Goal: Check status: Check status

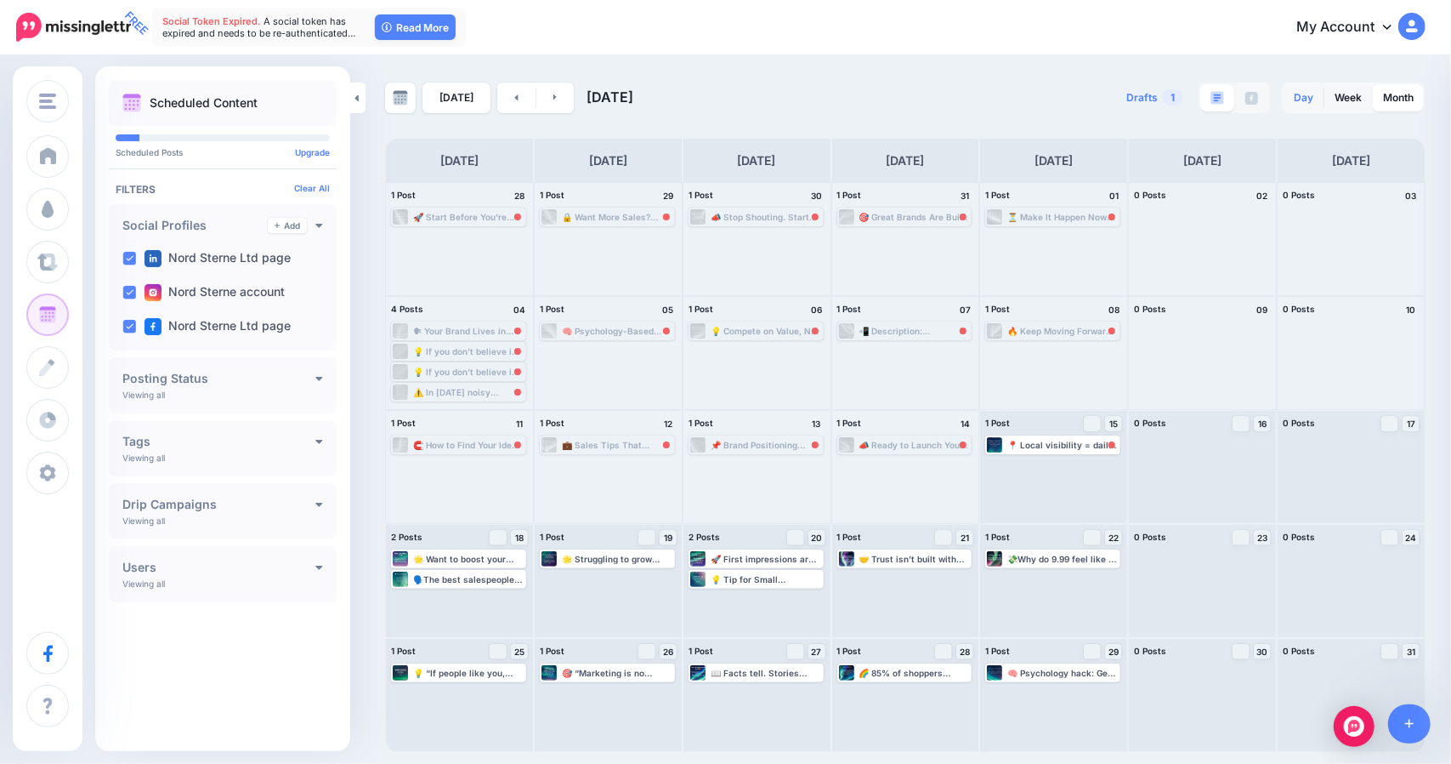
click at [1304, 101] on link "Day" at bounding box center [1304, 97] width 40 height 27
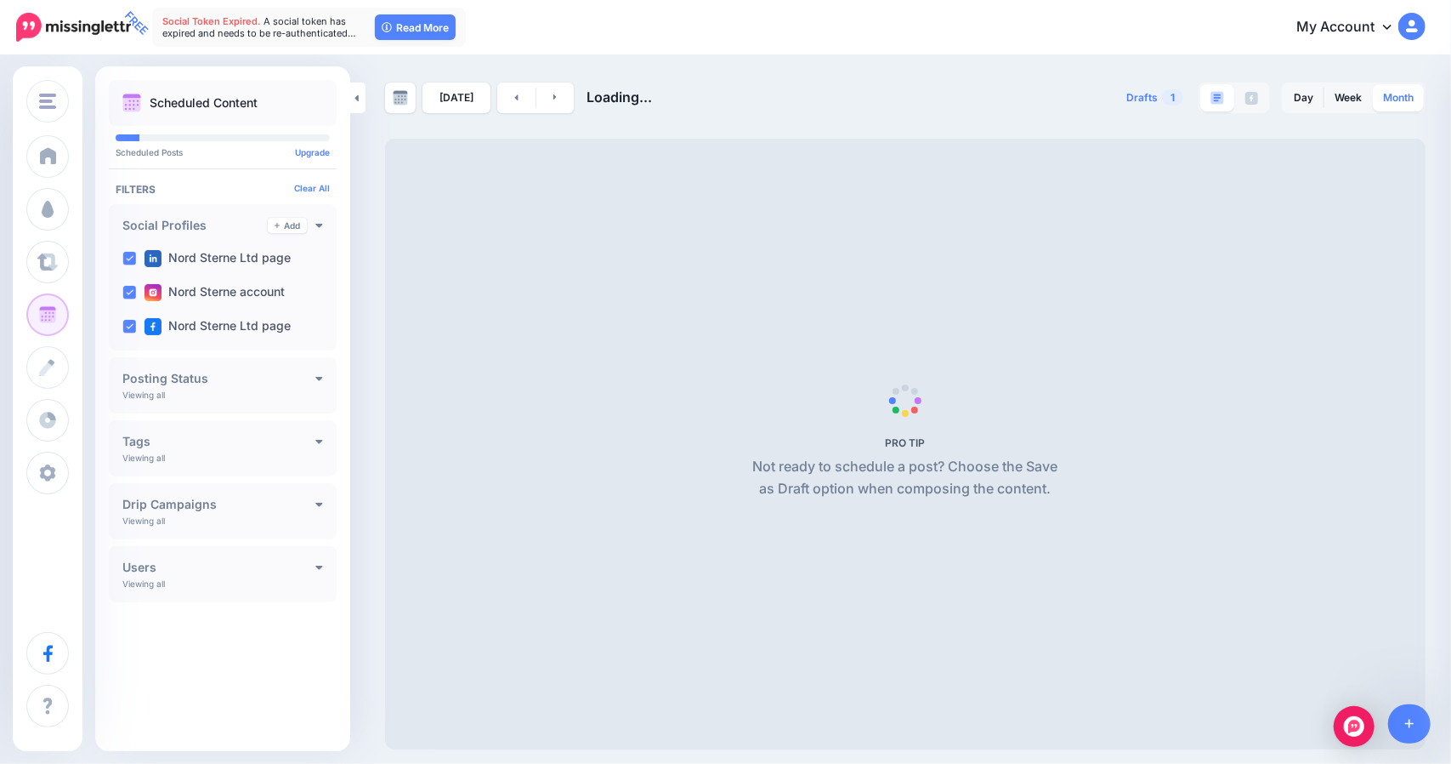
click at [1378, 102] on link "Month" at bounding box center [1398, 97] width 51 height 27
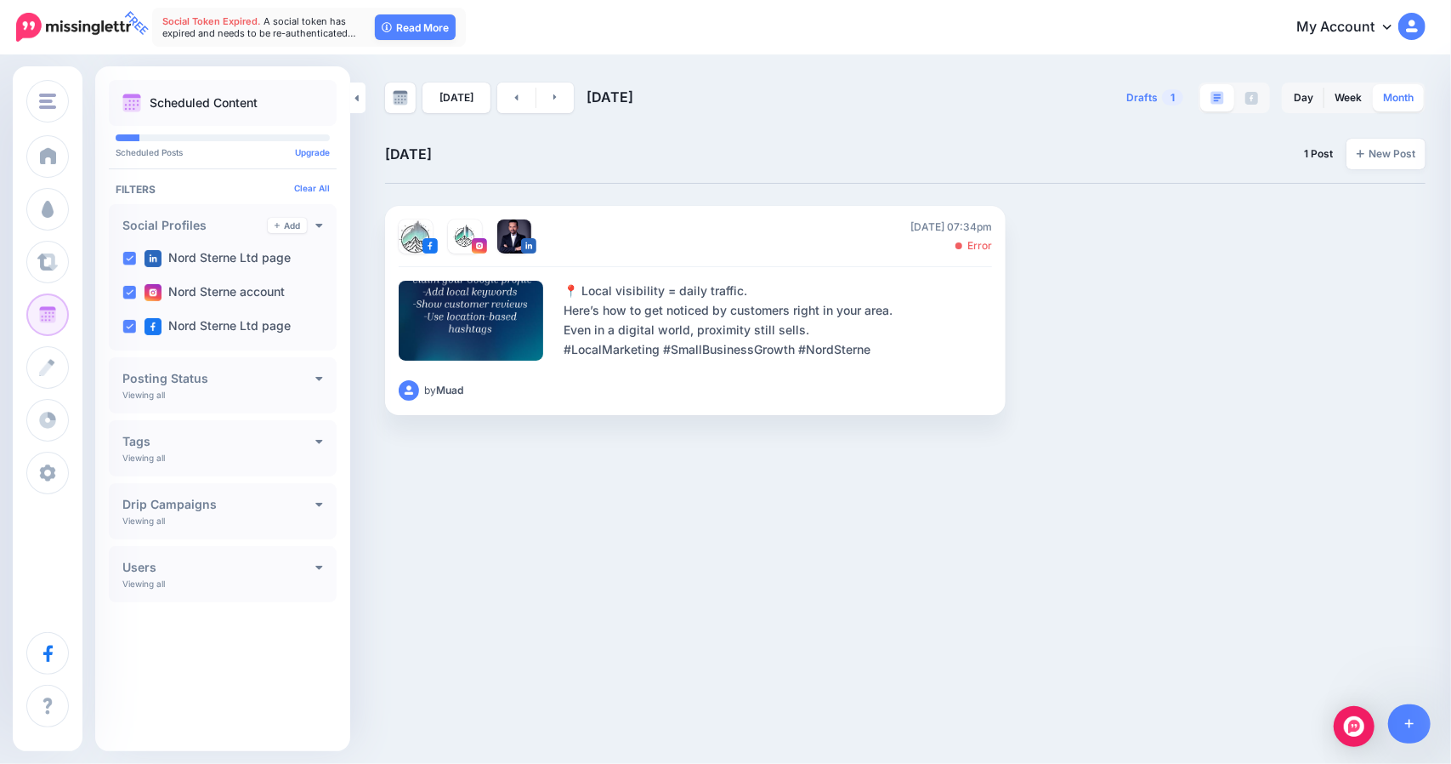
click at [1385, 98] on link "Month" at bounding box center [1398, 97] width 51 height 27
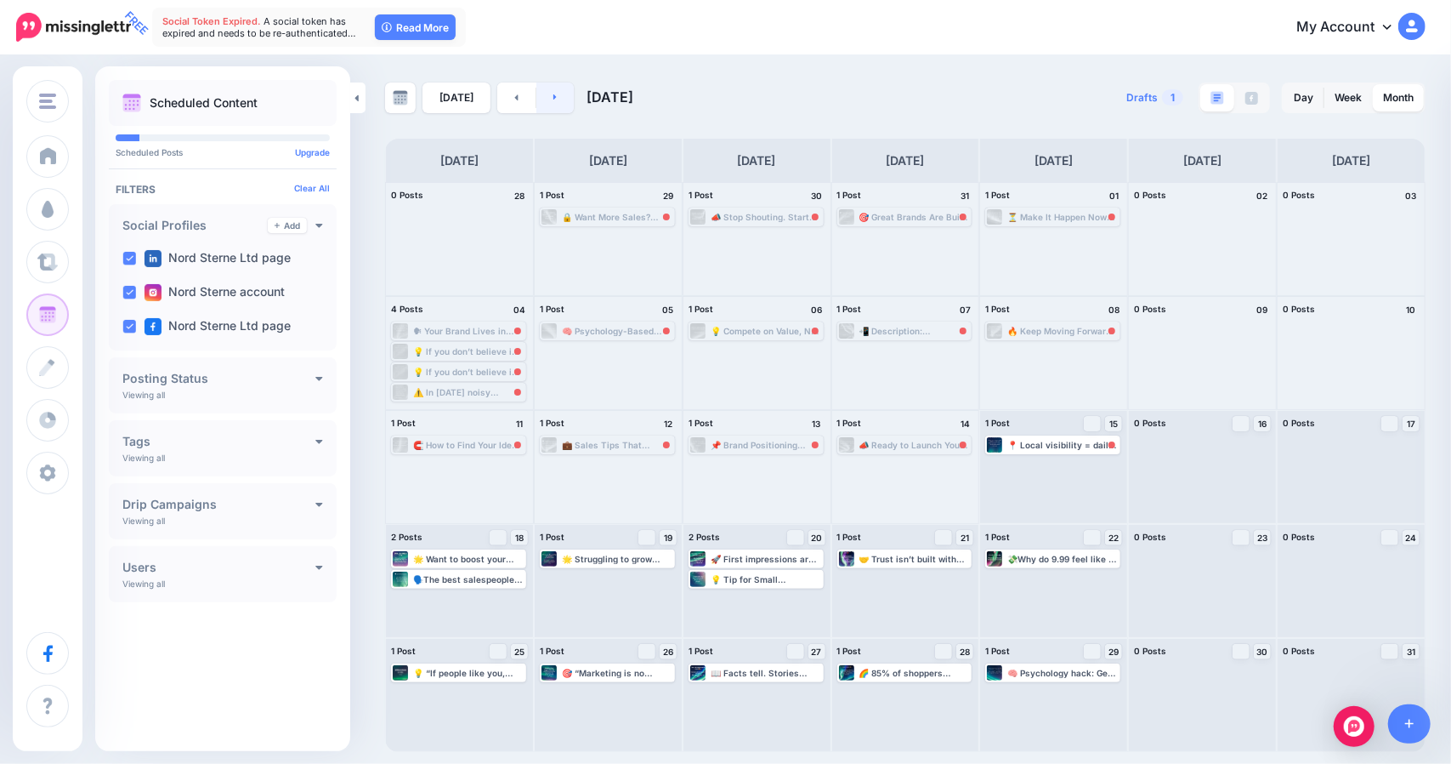
click at [560, 105] on link at bounding box center [556, 97] width 38 height 31
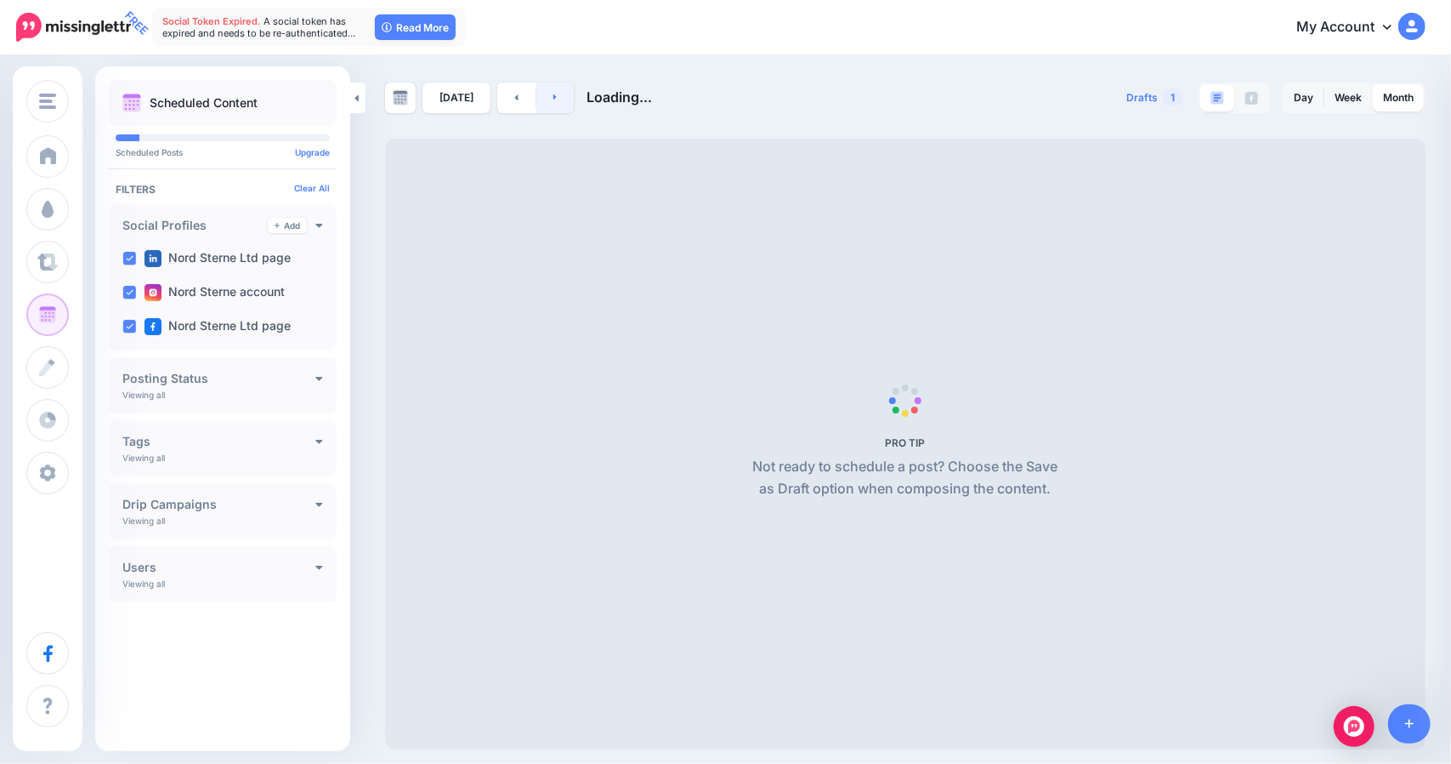
click at [559, 105] on link at bounding box center [556, 97] width 38 height 31
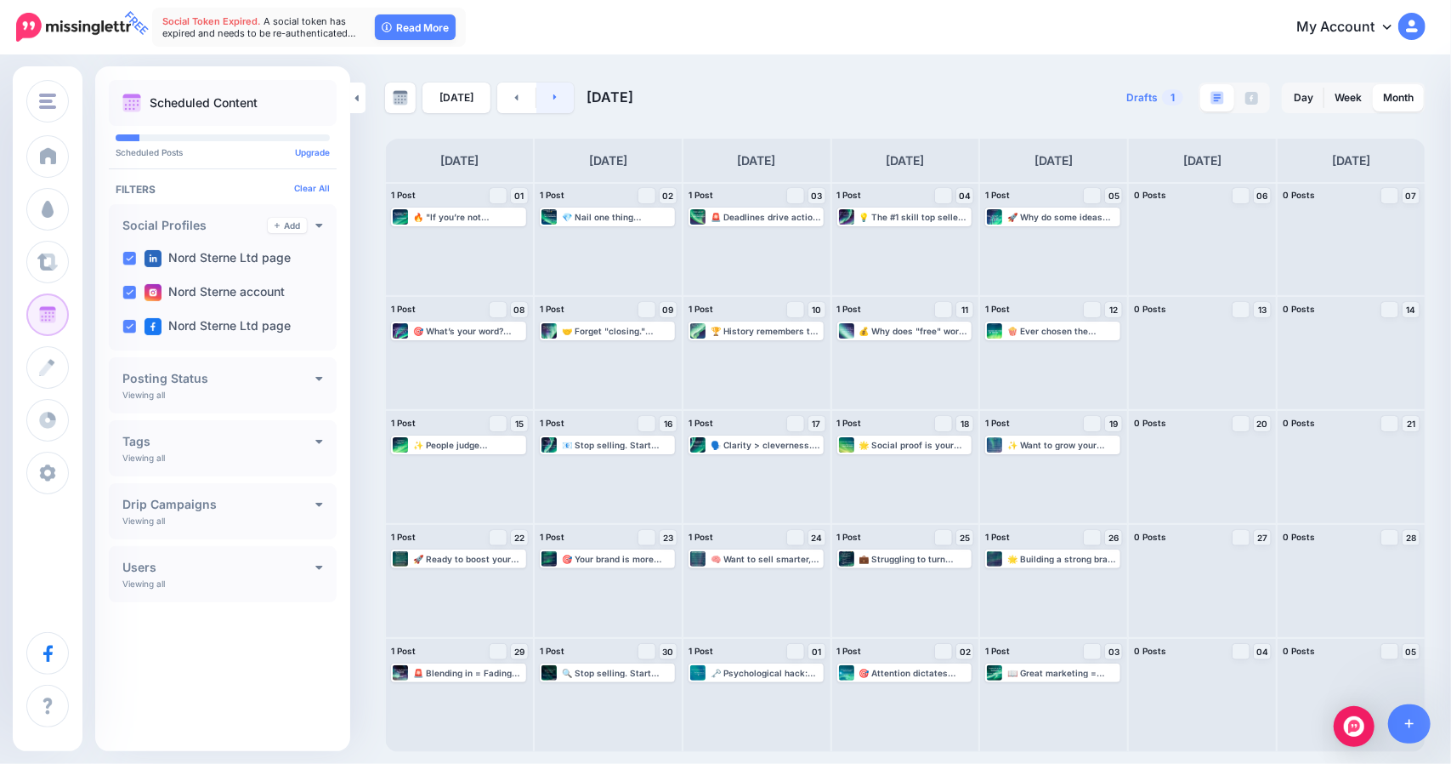
click at [546, 100] on link at bounding box center [556, 97] width 38 height 31
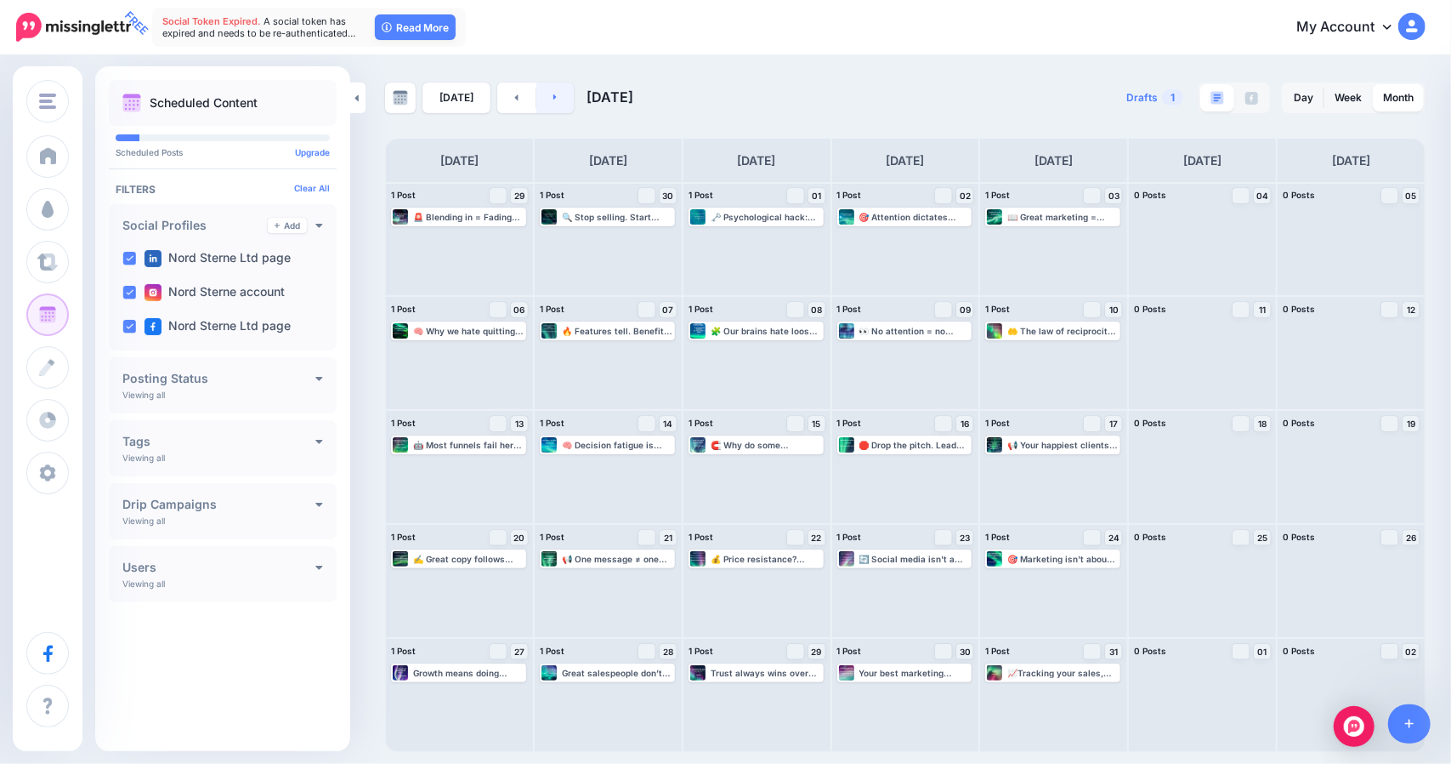
click at [546, 102] on link at bounding box center [556, 97] width 38 height 31
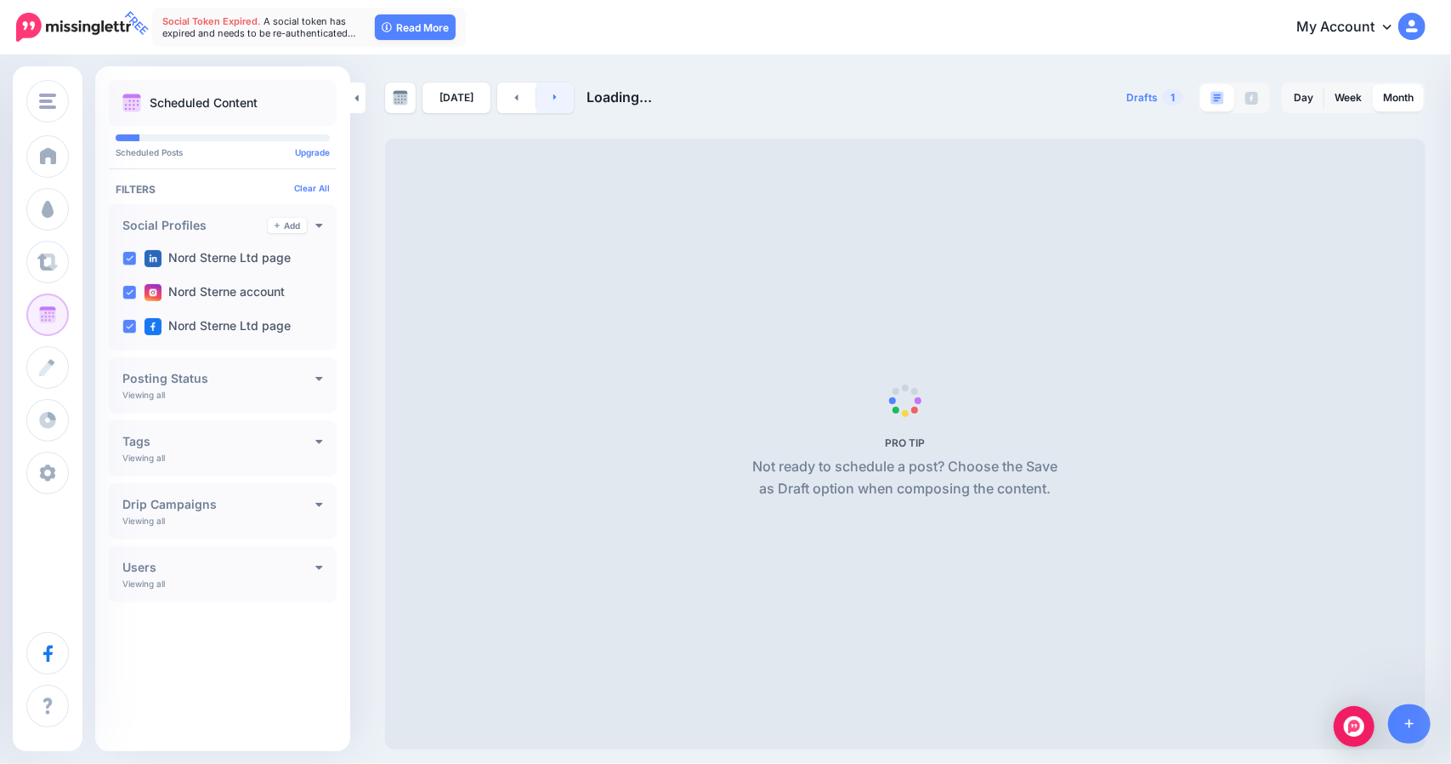
click at [546, 102] on link at bounding box center [556, 97] width 38 height 31
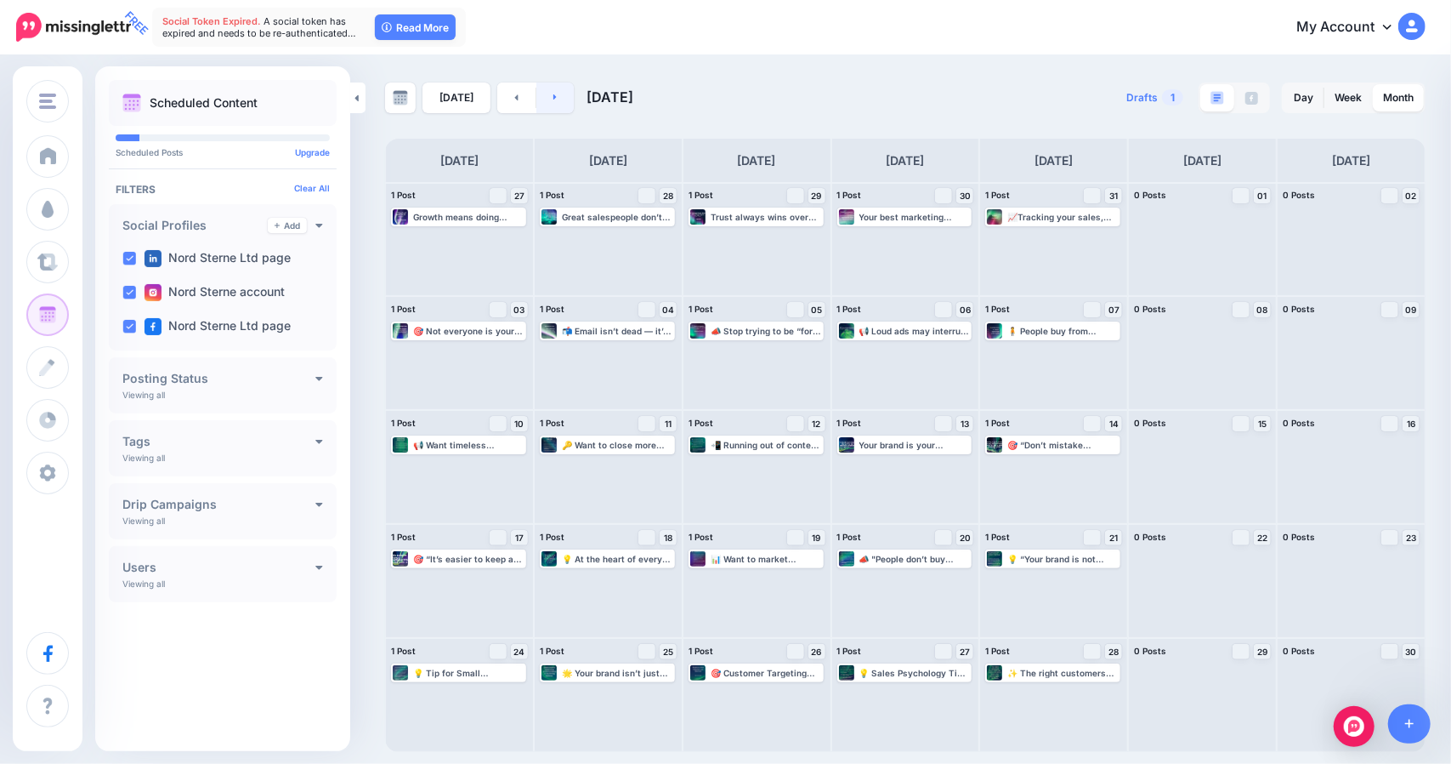
click at [546, 102] on link at bounding box center [556, 97] width 38 height 31
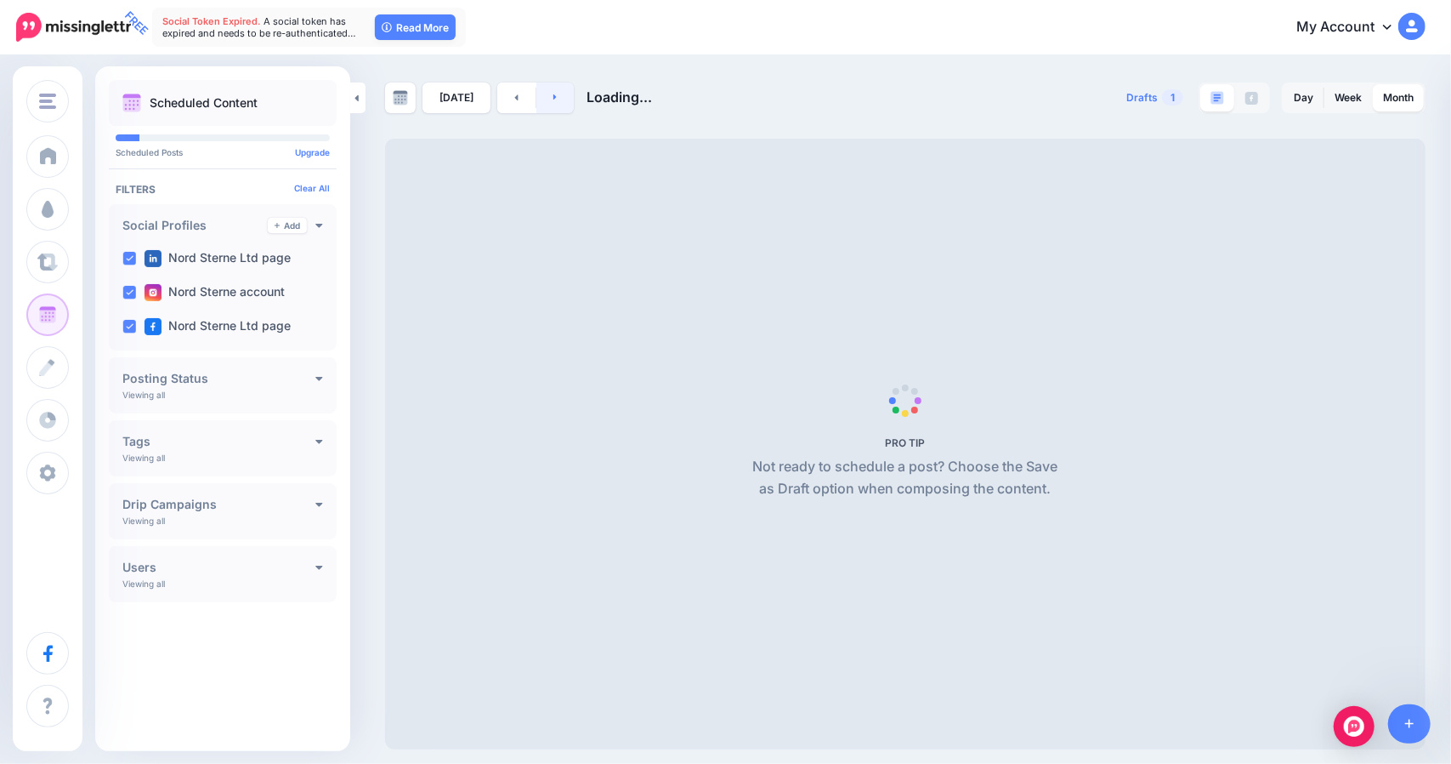
click at [546, 102] on link at bounding box center [556, 97] width 38 height 31
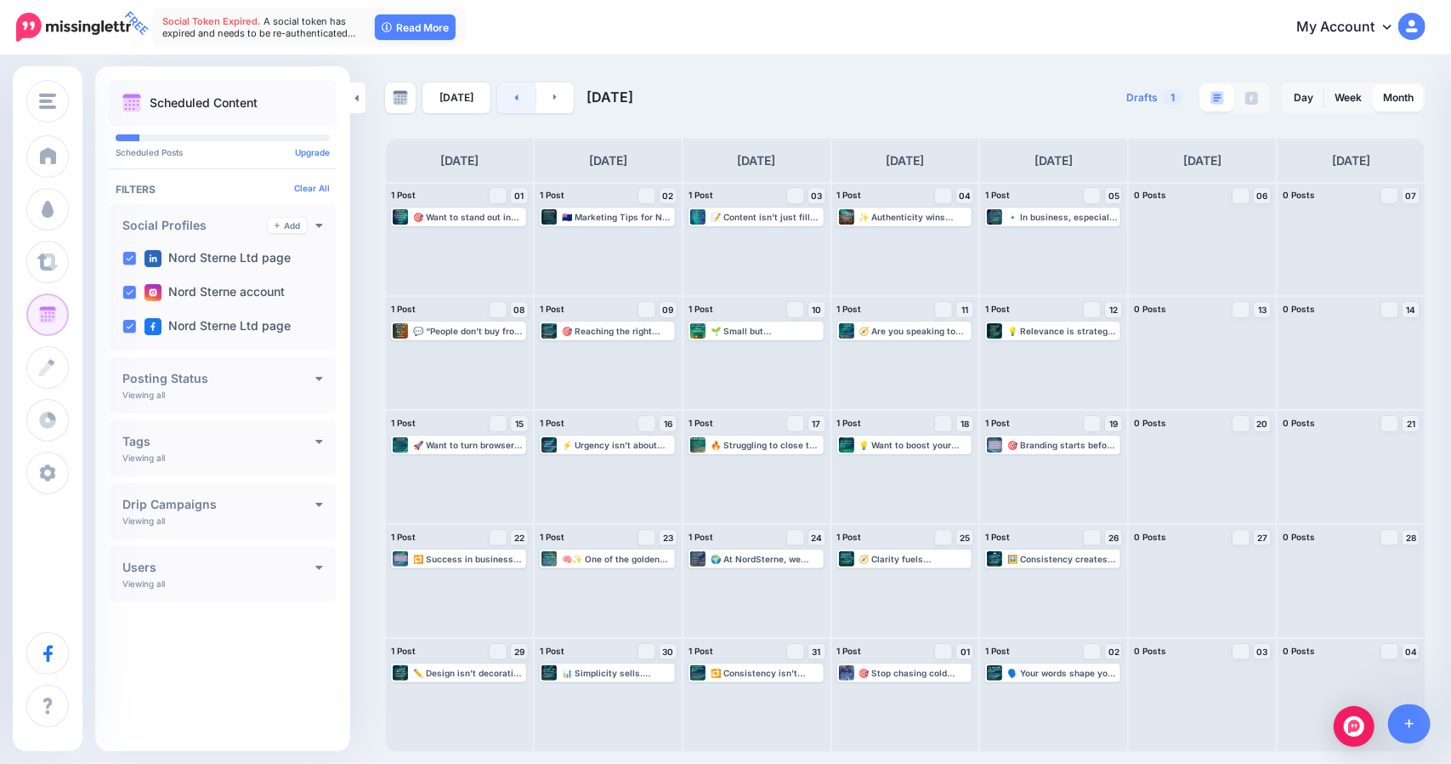
click at [514, 100] on icon at bounding box center [516, 97] width 4 height 10
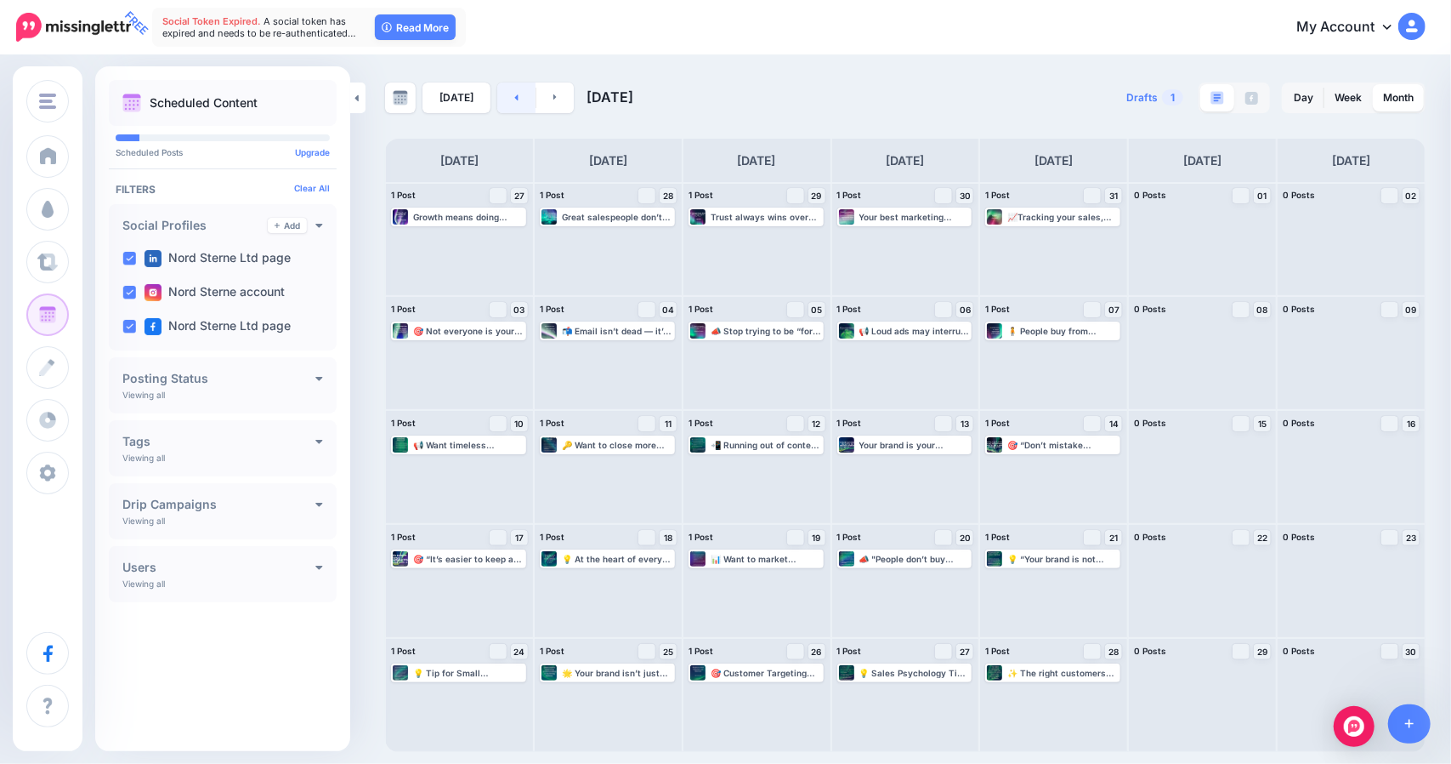
click at [508, 104] on link at bounding box center [516, 97] width 38 height 31
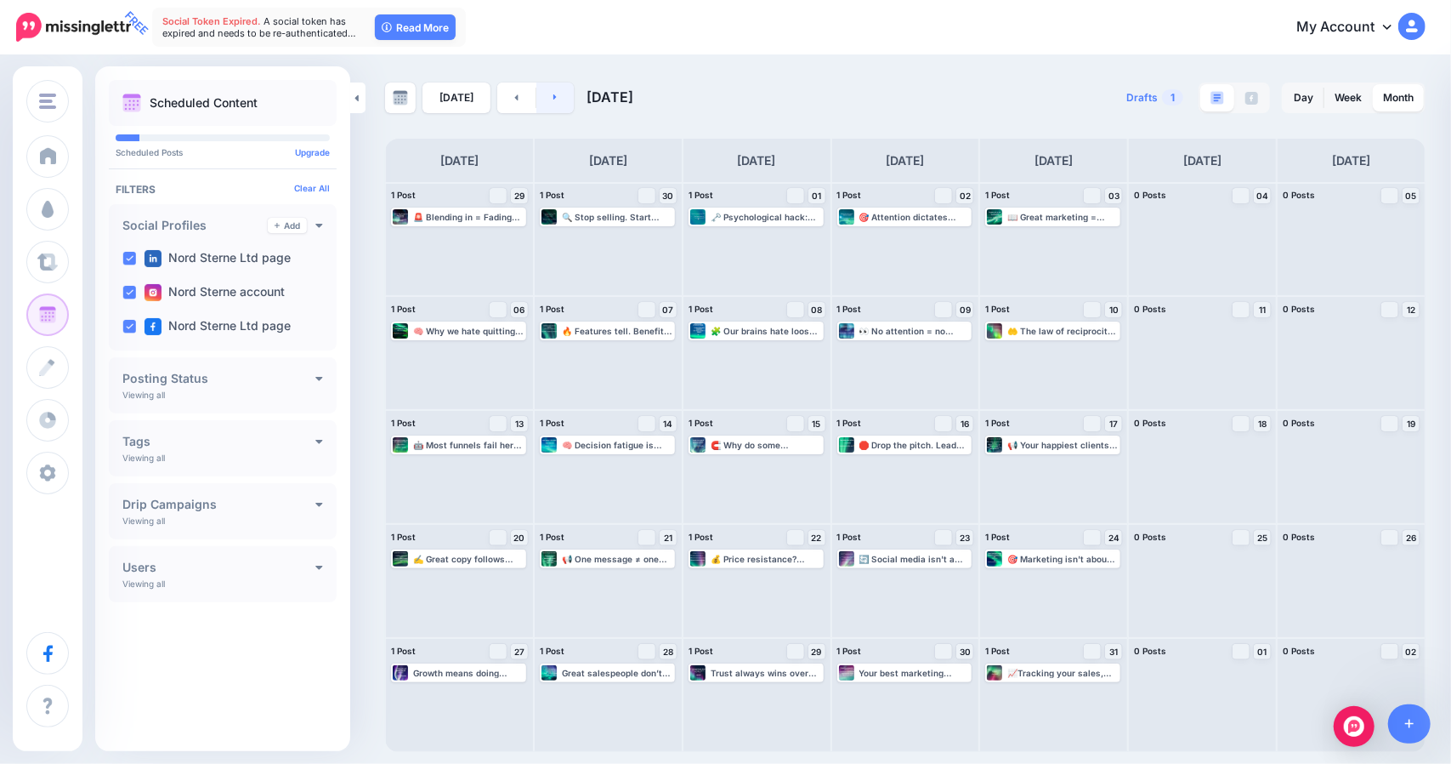
click at [559, 97] on link at bounding box center [556, 97] width 38 height 31
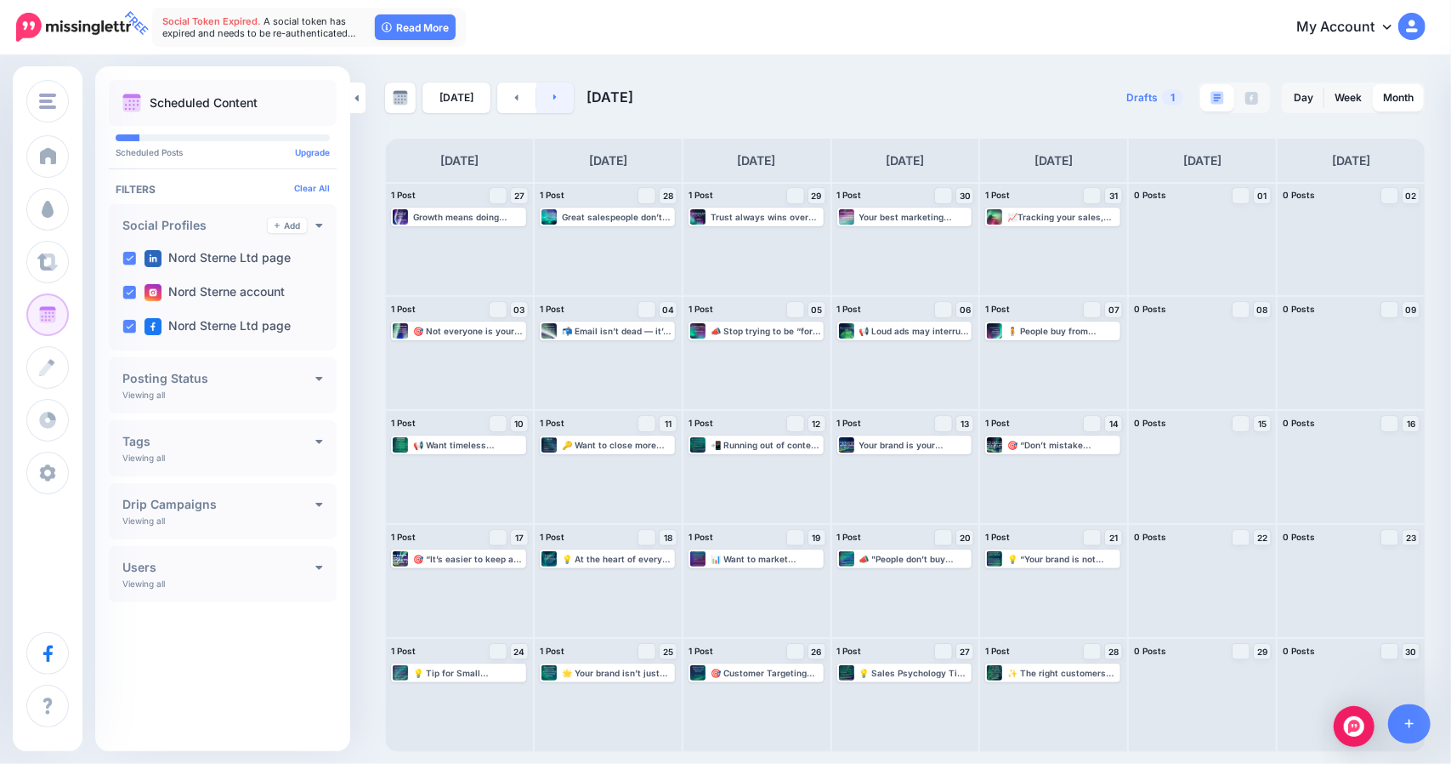
click at [560, 103] on link at bounding box center [556, 97] width 38 height 31
